Goal: Navigation & Orientation: Go to known website

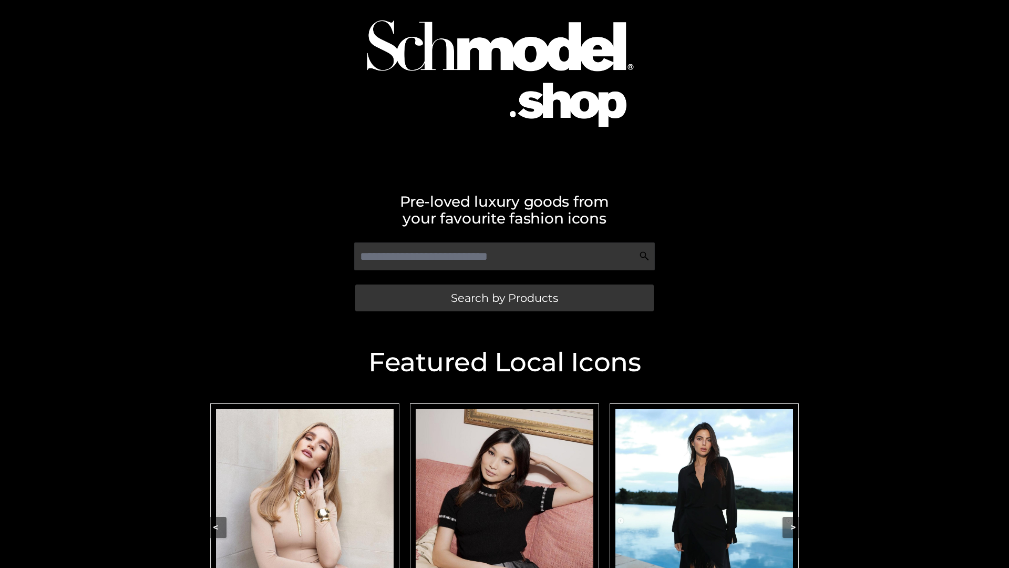
scroll to position [67, 0]
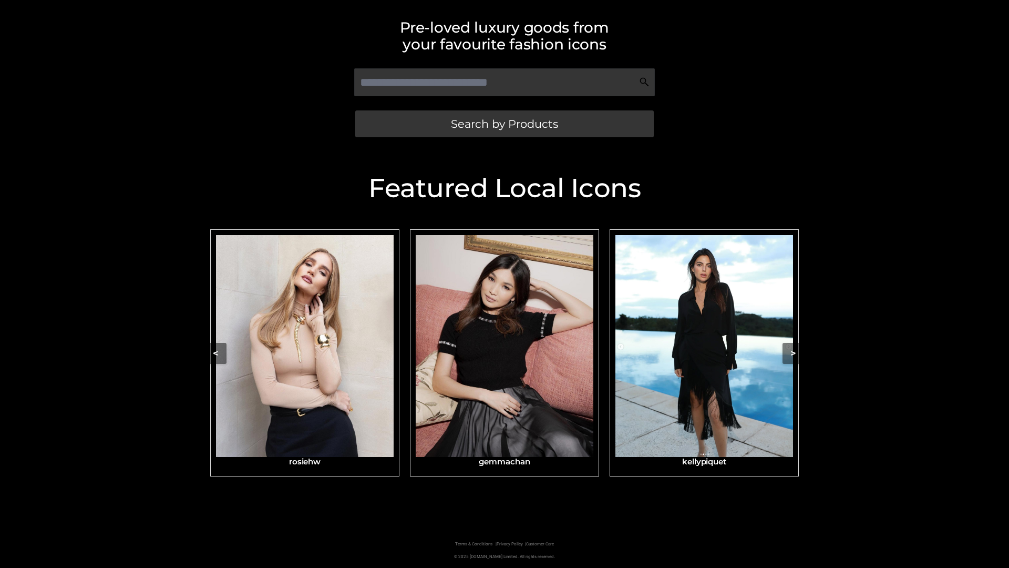
scroll to position [223, 0]
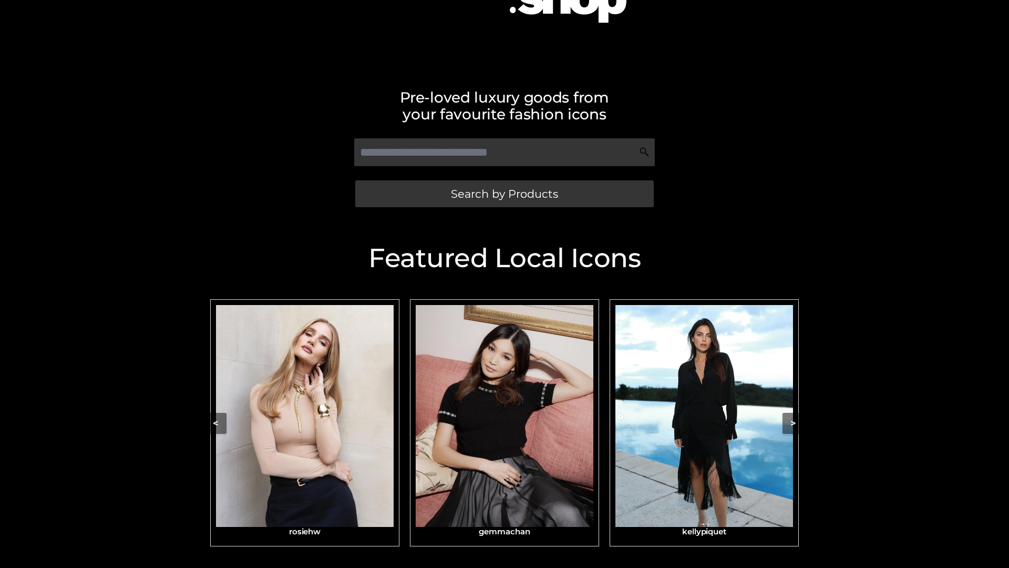
scroll to position [167, 0]
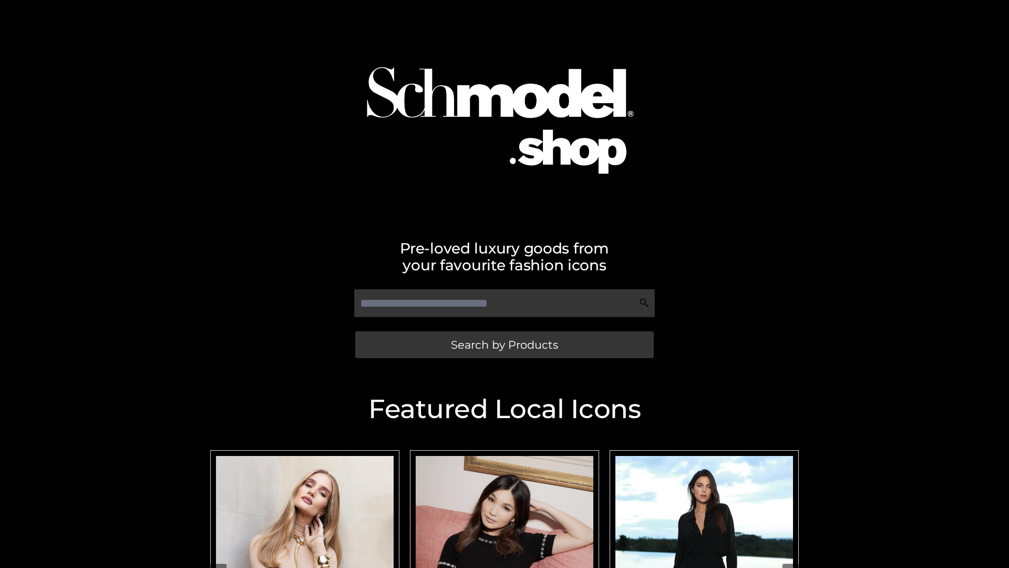
scroll to position [17, 0]
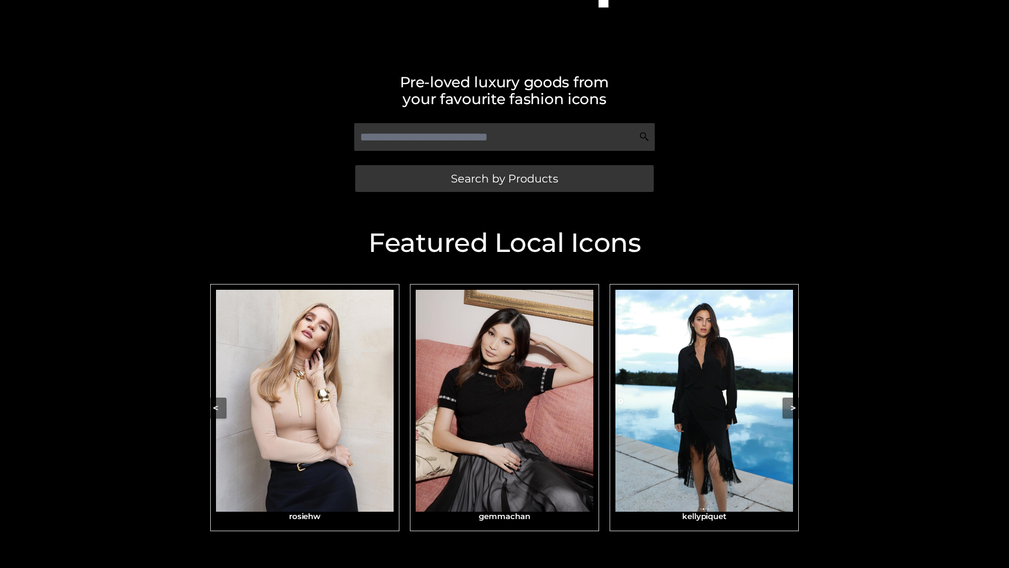
scroll to position [199, 0]
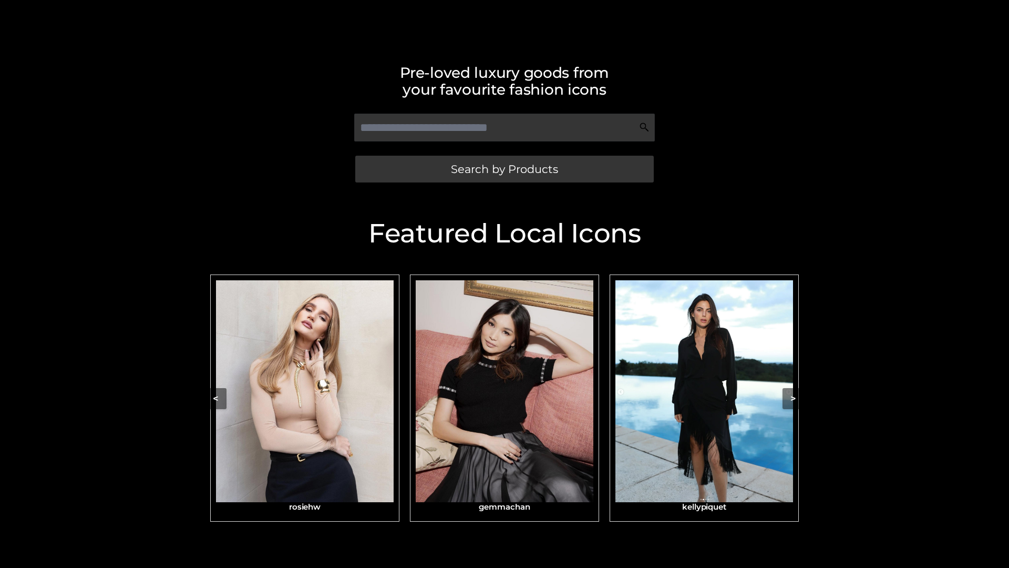
scroll to position [223, 0]
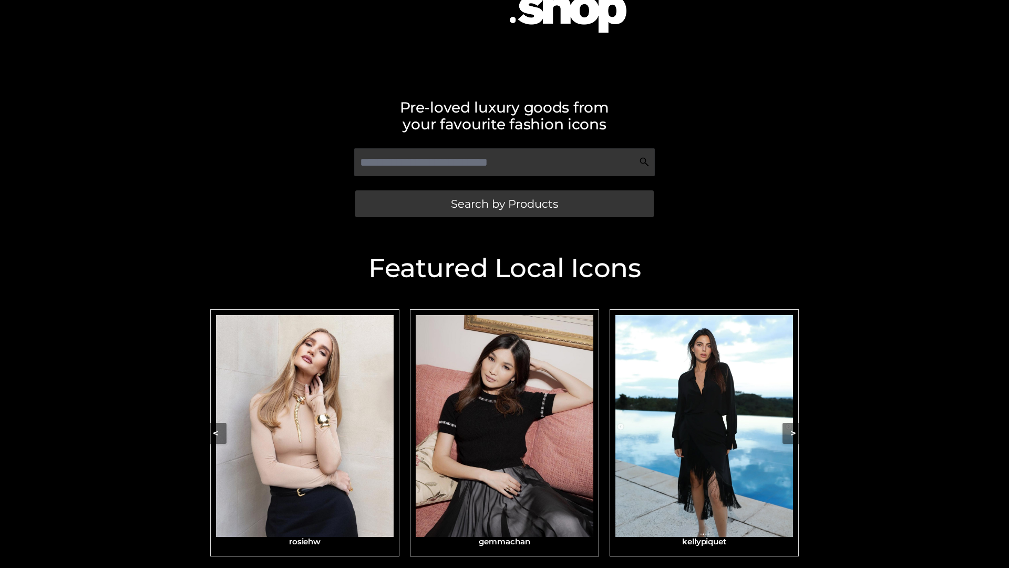
scroll to position [150, 0]
